Goal: Navigation & Orientation: Go to known website

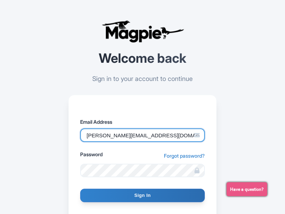
type input "cosimo@ecoarttravel.com"
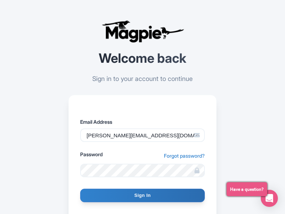
click at [142, 195] on input "Sign In" at bounding box center [142, 195] width 125 height 14
type input "Signing in..."
